Goal: Task Accomplishment & Management: Manage account settings

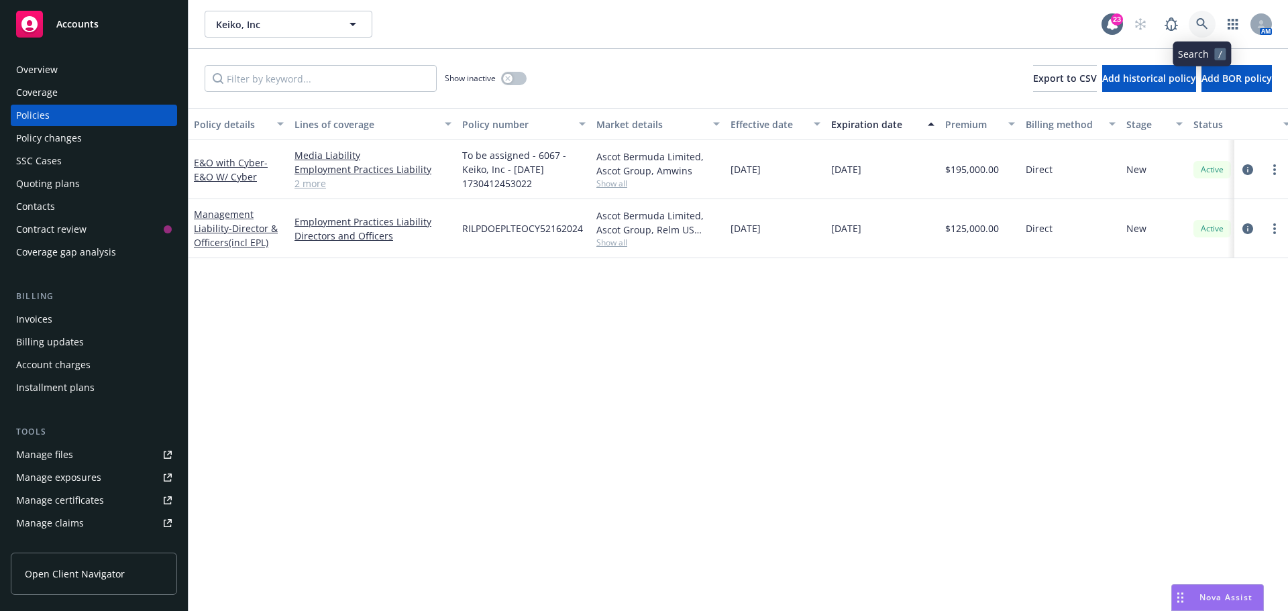
click at [1201, 28] on icon at bounding box center [1202, 24] width 12 height 12
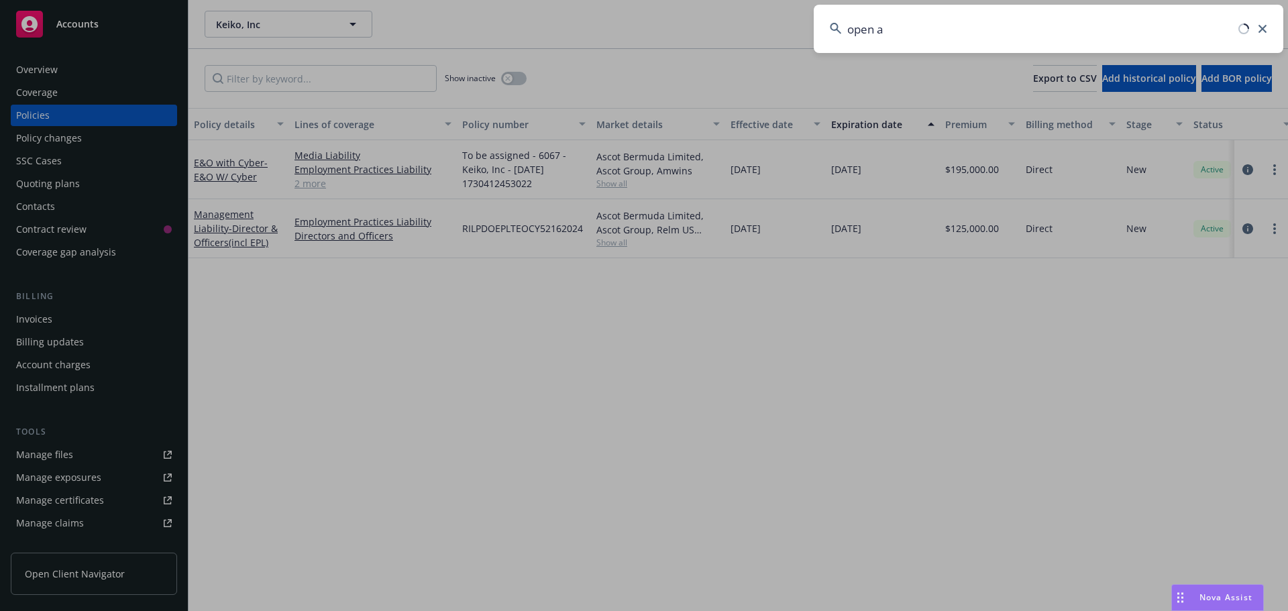
type input "open ai"
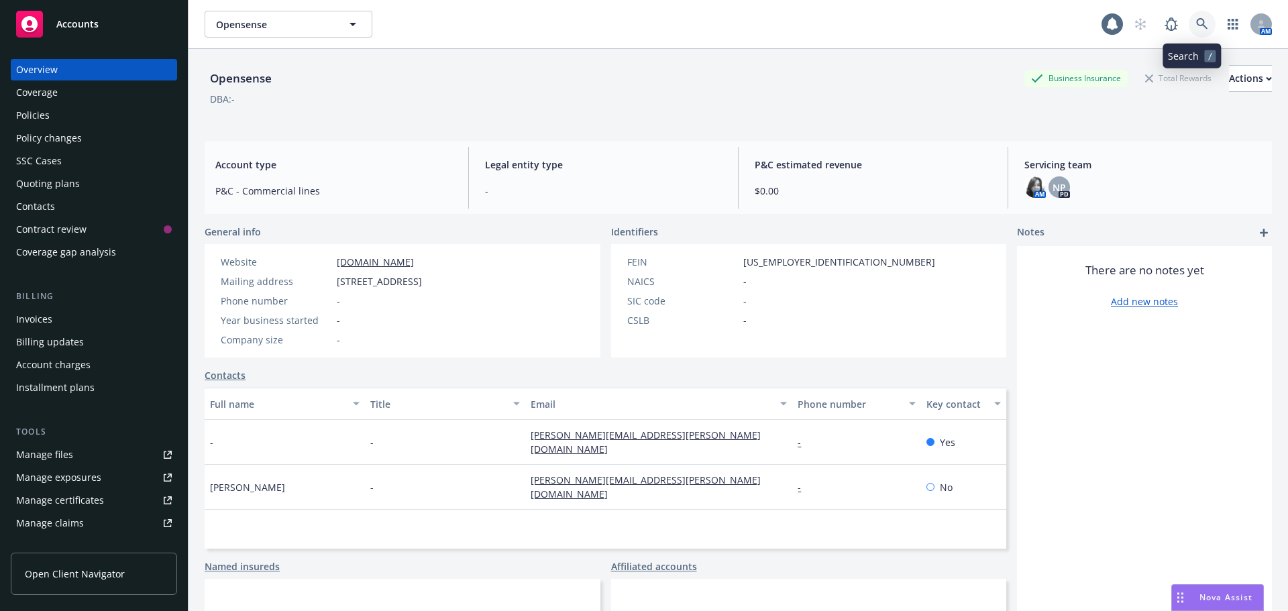
click at [1189, 13] on link at bounding box center [1202, 24] width 27 height 27
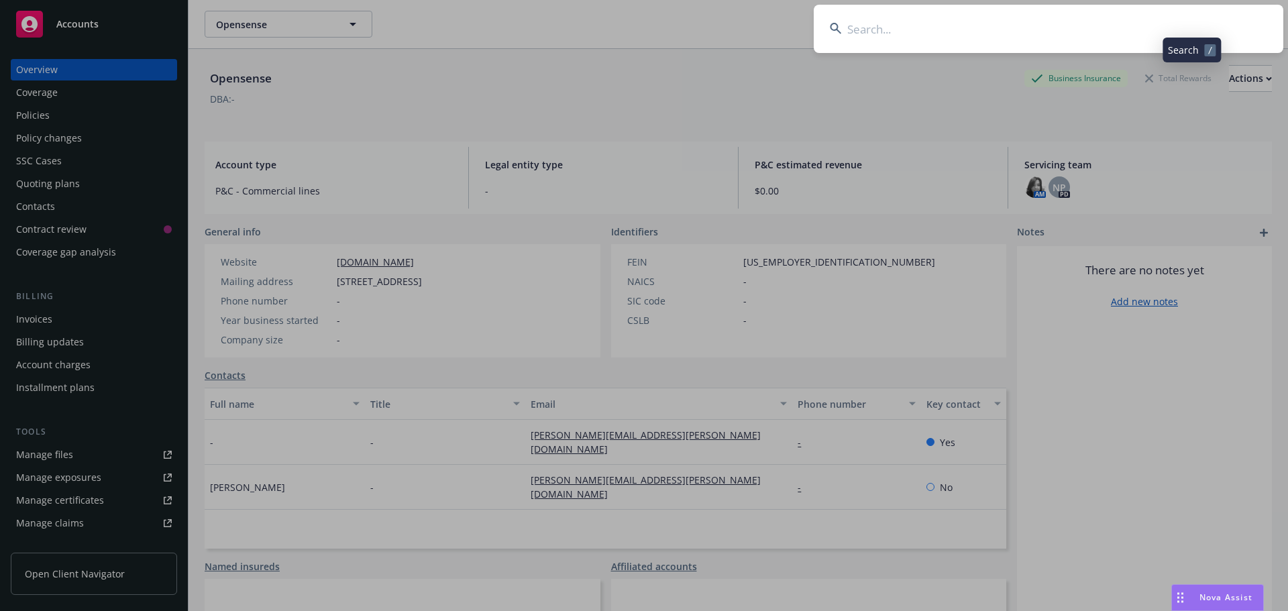
click at [1141, 34] on input at bounding box center [1049, 29] width 470 height 48
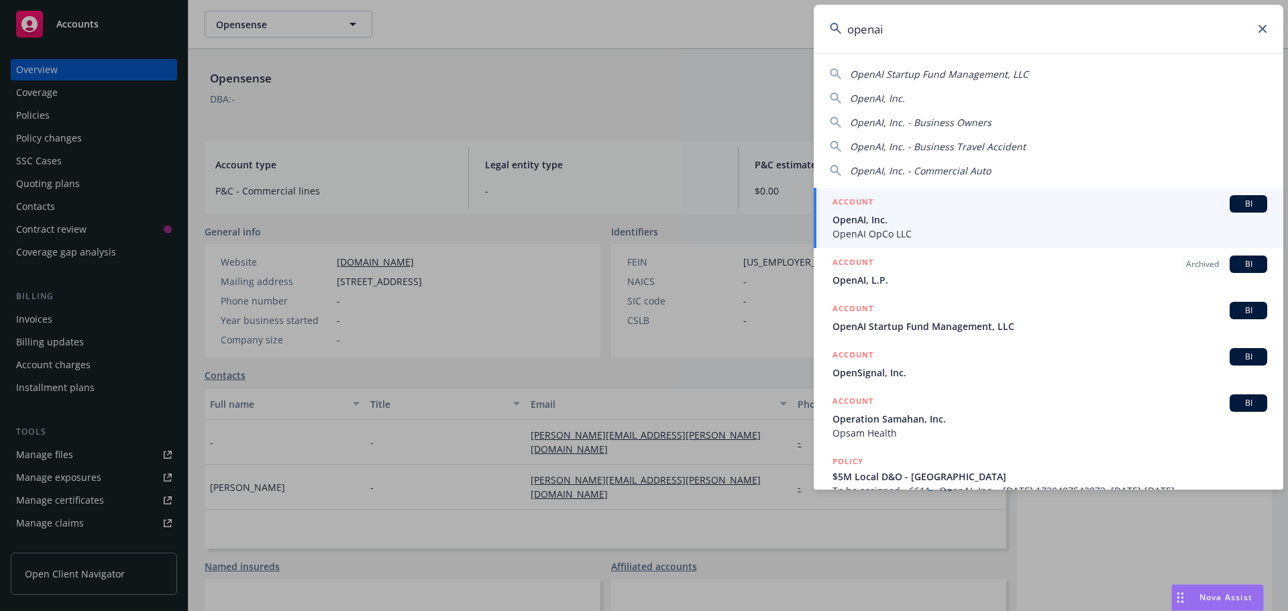
click at [843, 99] on div "OpenAI, Inc." at bounding box center [1048, 98] width 437 height 14
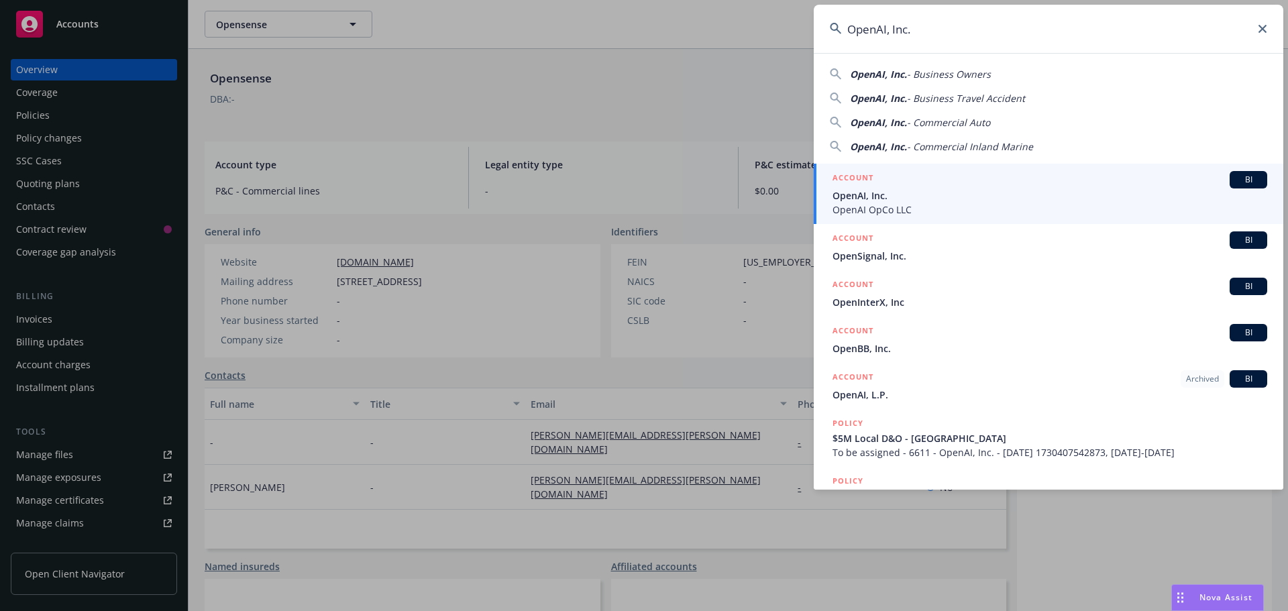
click at [873, 73] on span "OpenAI, Inc." at bounding box center [878, 74] width 57 height 13
type input "OpenAI, Inc. - Business Owners"
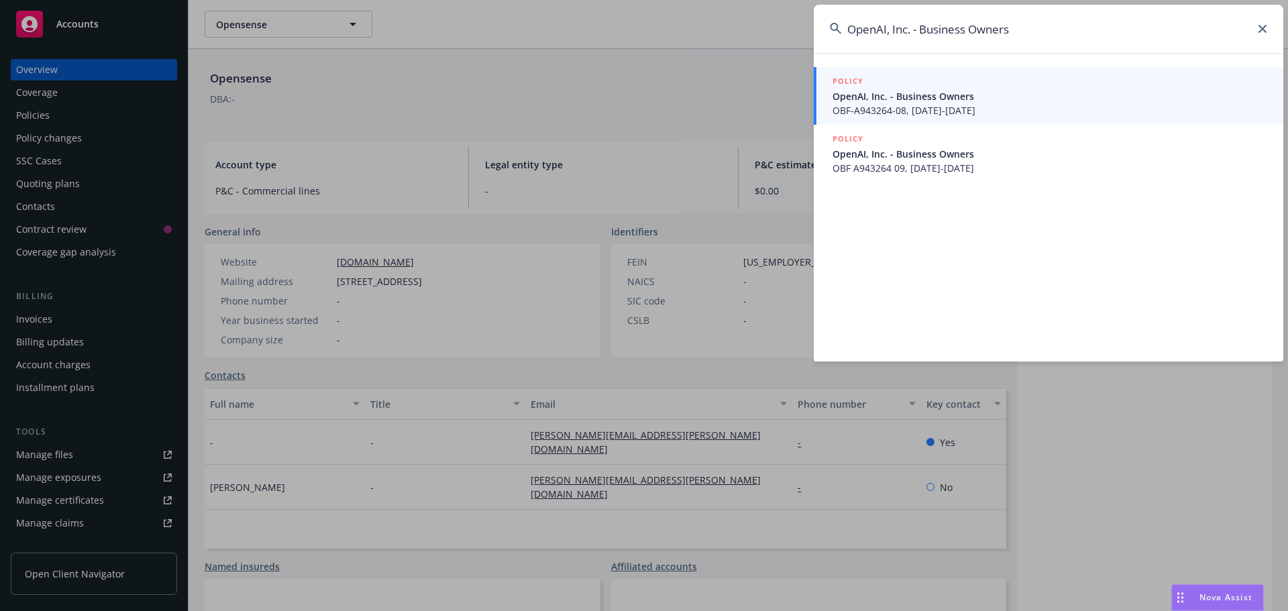
click at [929, 98] on span "OpenAI, Inc. - Business Owners" at bounding box center [1050, 96] width 435 height 14
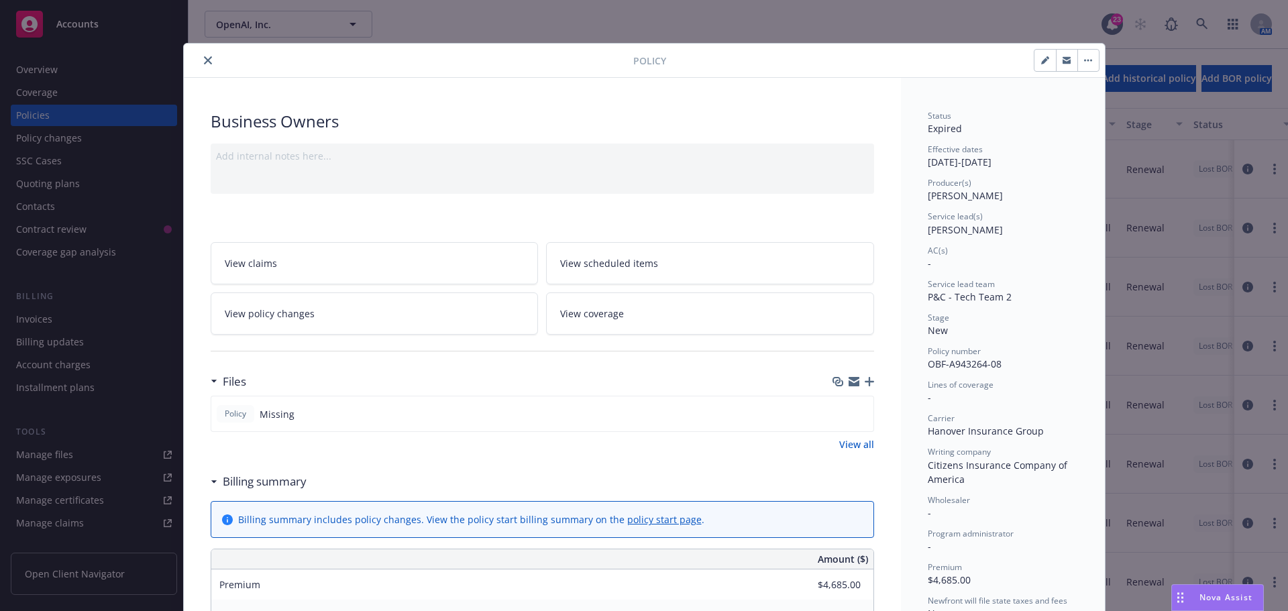
click at [206, 62] on icon "close" at bounding box center [208, 60] width 8 height 8
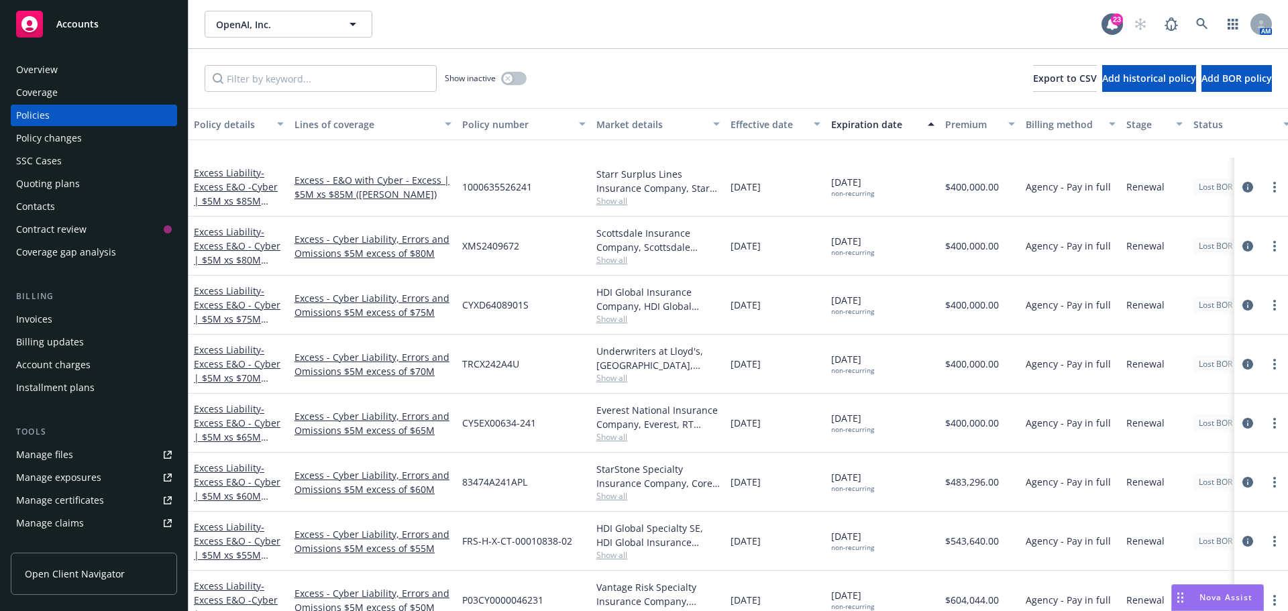
scroll to position [134, 0]
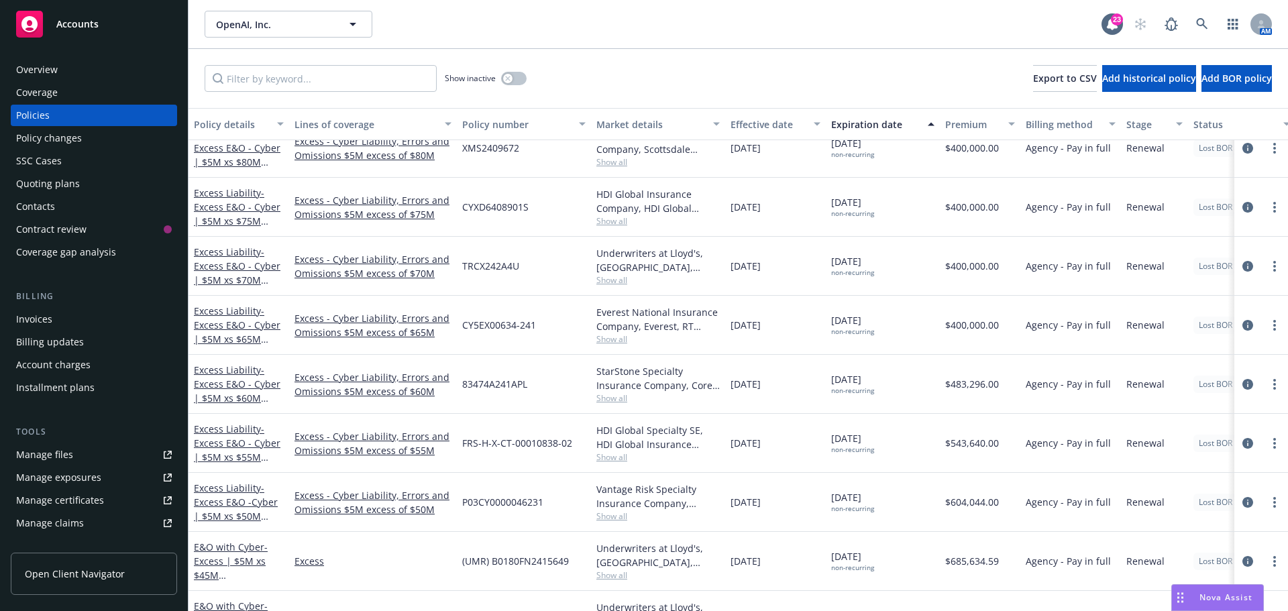
click at [83, 71] on div "Overview" at bounding box center [94, 69] width 156 height 21
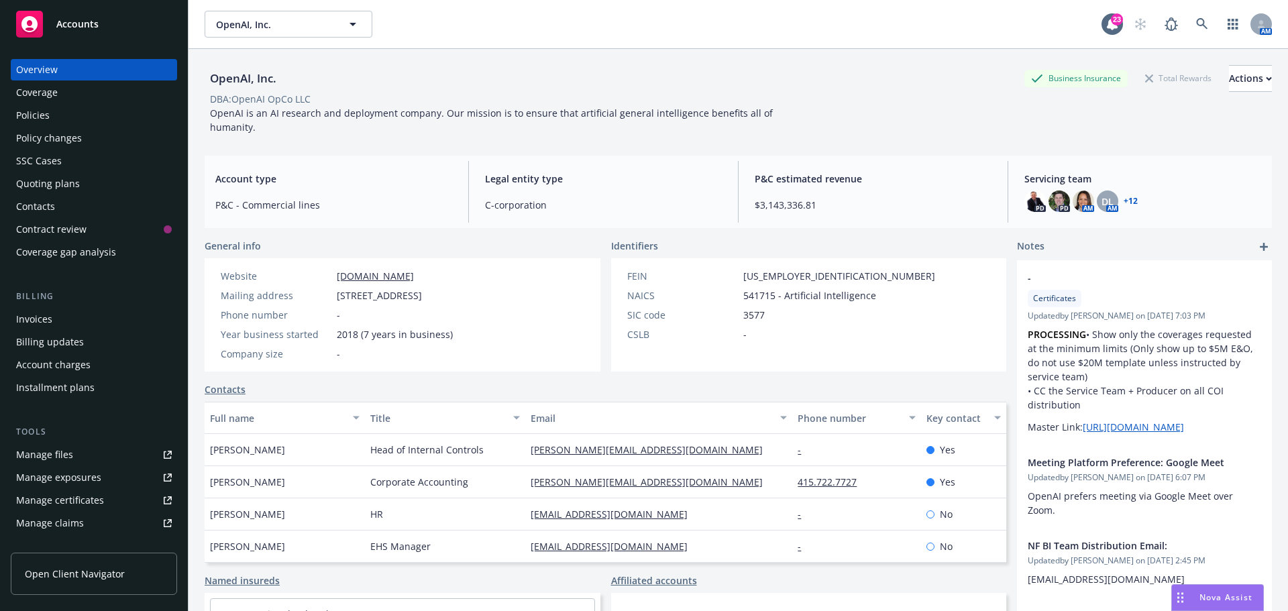
click at [692, 66] on div "OpenAI, Inc. Business Insurance Total Rewards Actions" at bounding box center [738, 78] width 1067 height 27
click at [57, 119] on div "Policies" at bounding box center [94, 115] width 156 height 21
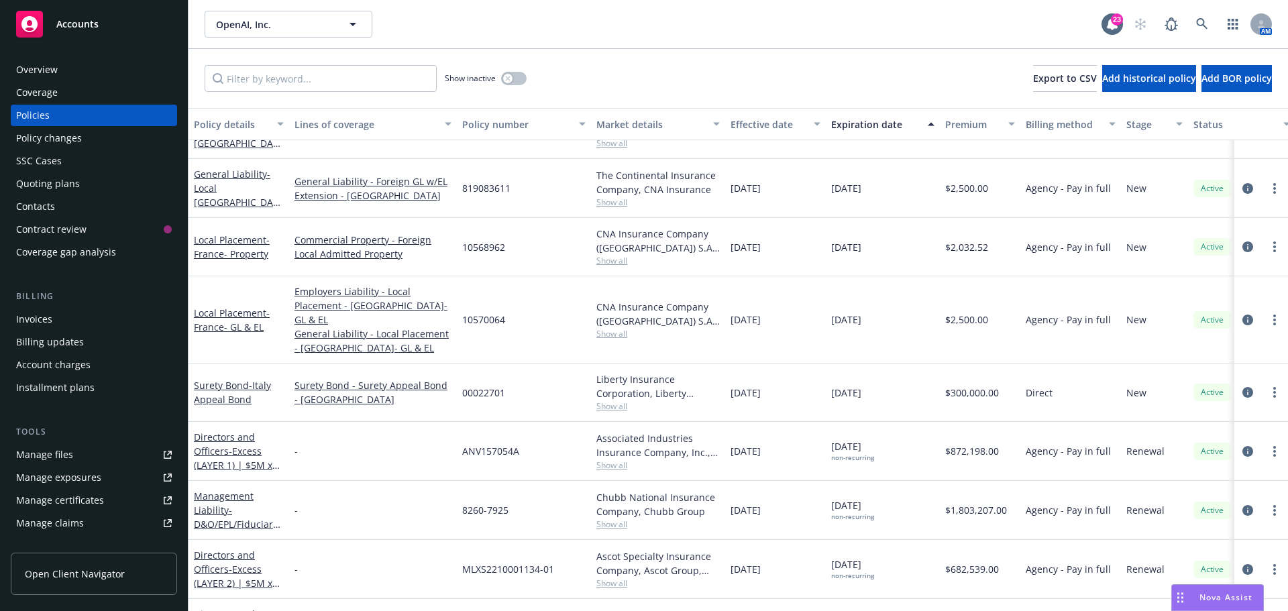
scroll to position [2276, 0]
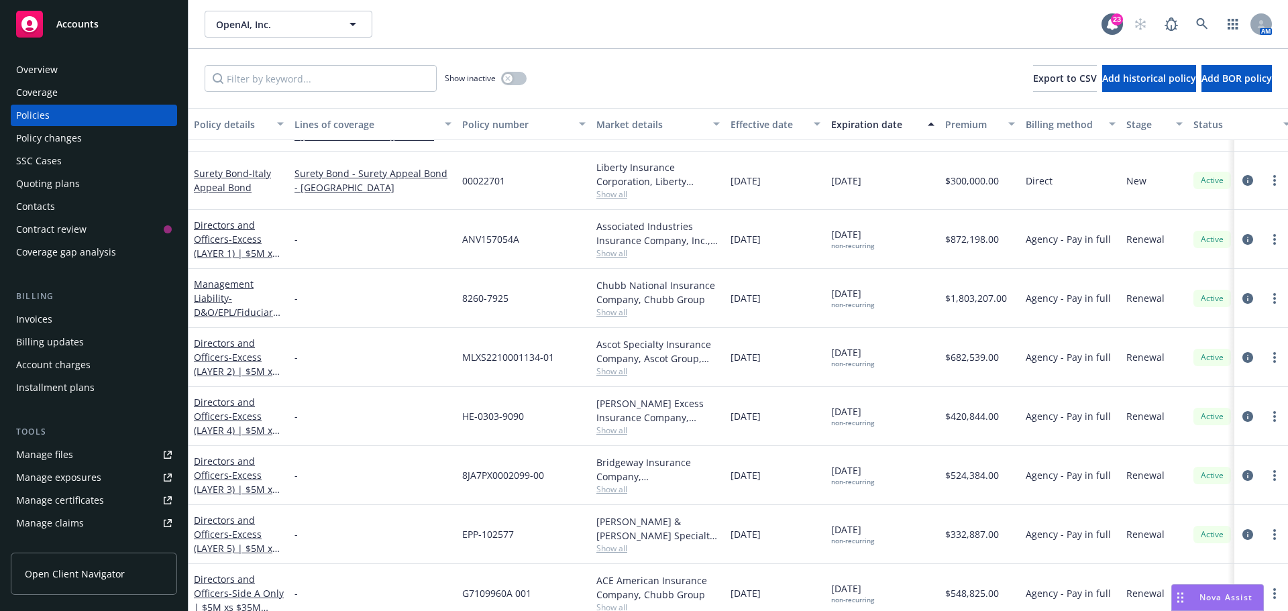
click at [600, 73] on div "Show inactive Export to CSV Add historical policy Add BOR policy" at bounding box center [738, 78] width 1099 height 59
click at [74, 70] on div "Overview" at bounding box center [94, 69] width 156 height 21
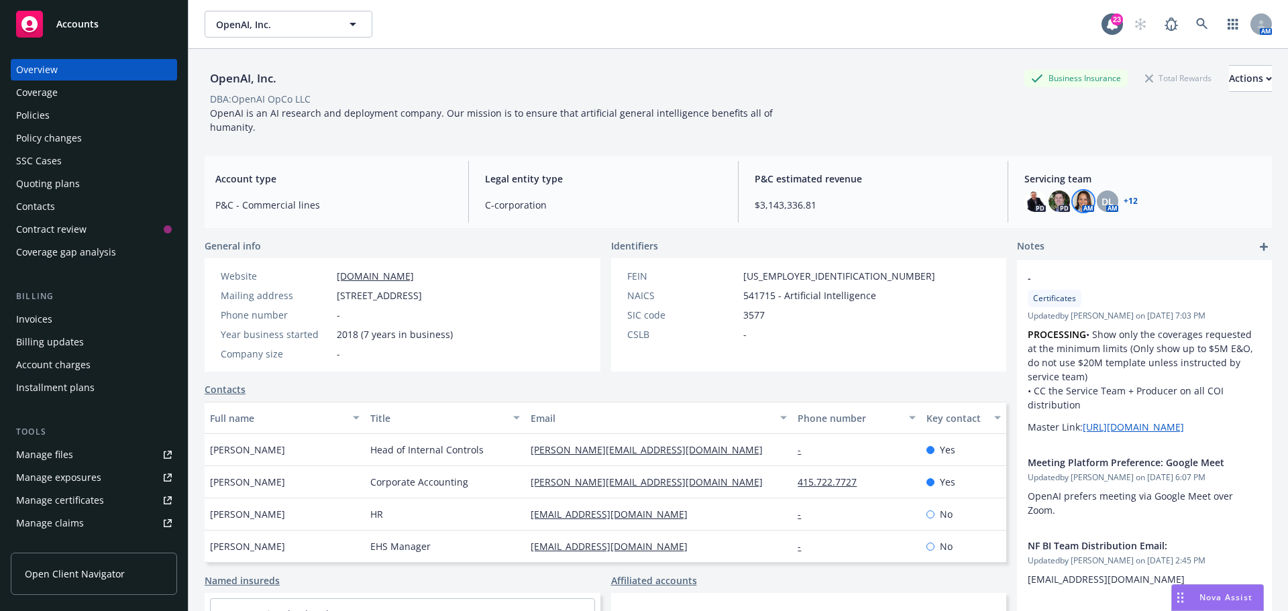
click at [1079, 193] on img at bounding box center [1083, 201] width 21 height 21
click at [1138, 207] on div "Servicing team PD PD AM DL AM + 12" at bounding box center [1143, 192] width 258 height 62
click at [806, 68] on div "OpenAI, Inc. Business Insurance Total Rewards Actions" at bounding box center [738, 78] width 1067 height 27
click at [741, 91] on div "OpenAI, Inc. Business Insurance Total Rewards Actions" at bounding box center [738, 78] width 1067 height 27
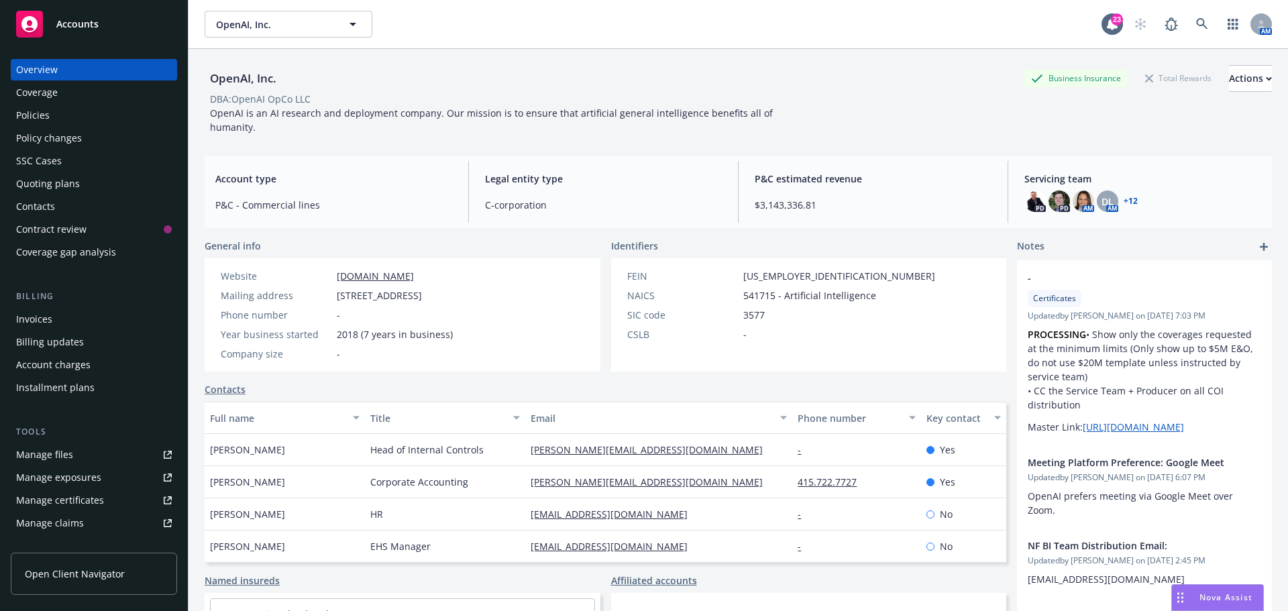
click at [741, 91] on div "OpenAI, Inc. Business Insurance Total Rewards Actions" at bounding box center [738, 78] width 1067 height 27
click at [1124, 197] on link "+ 12" at bounding box center [1131, 201] width 14 height 8
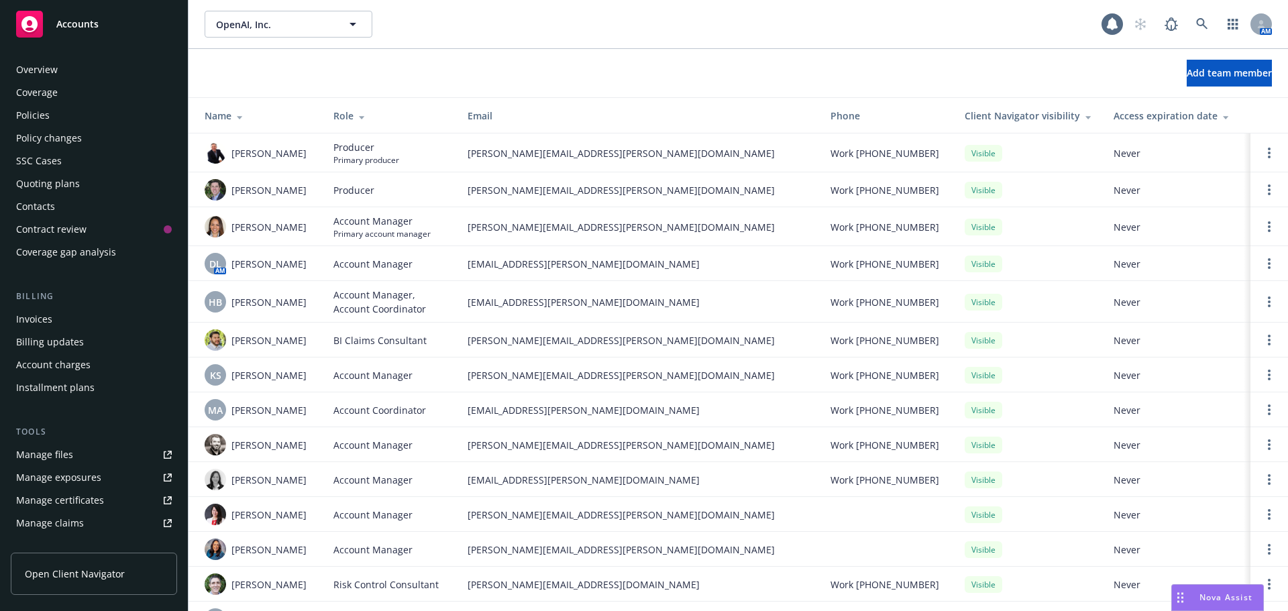
scroll to position [263, 0]
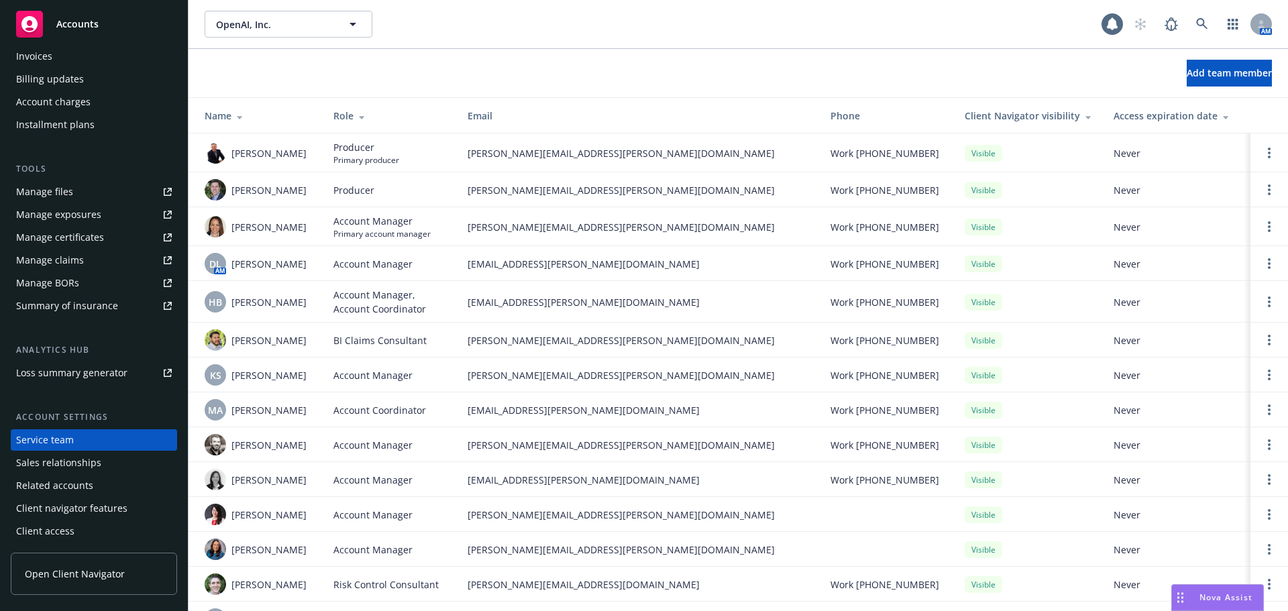
click at [581, 82] on div "Add team member" at bounding box center [738, 73] width 1099 height 27
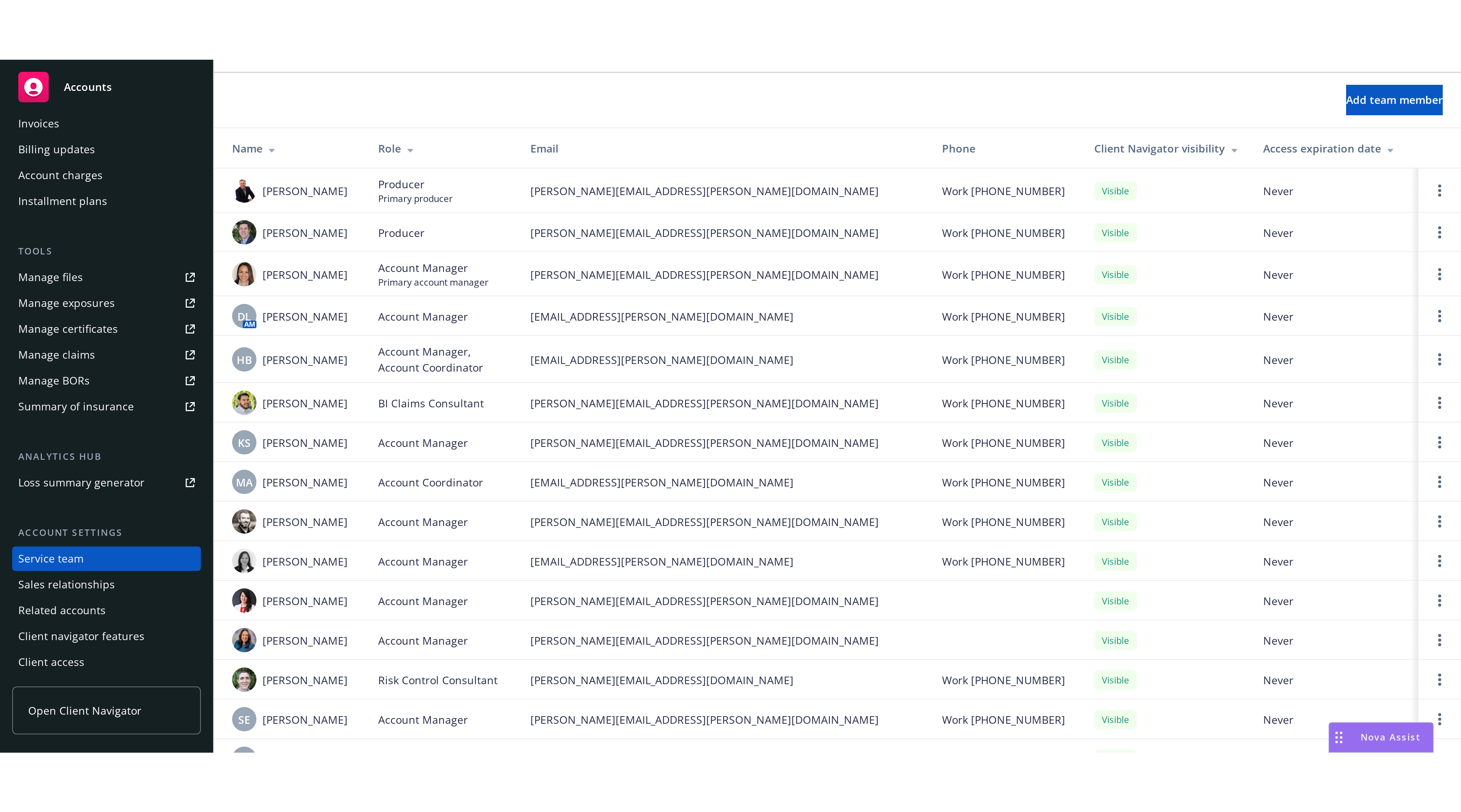
scroll to position [0, 0]
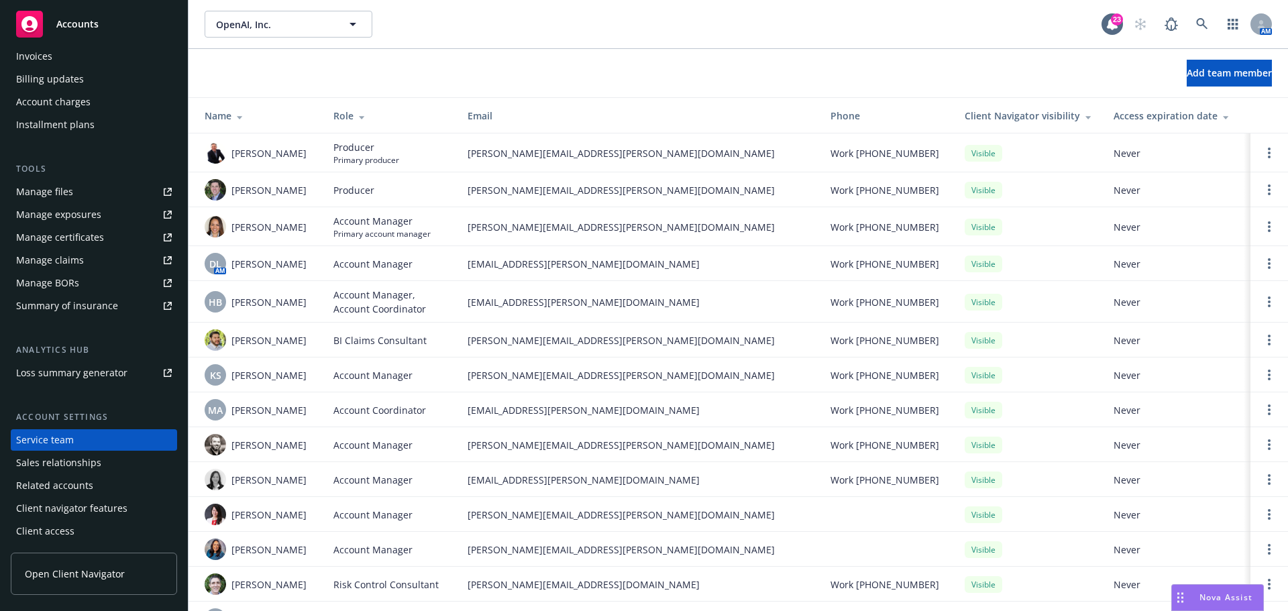
click at [582, 36] on div "OpenAI, Inc. OpenAI, Inc." at bounding box center [653, 24] width 897 height 27
